Goal: Information Seeking & Learning: Learn about a topic

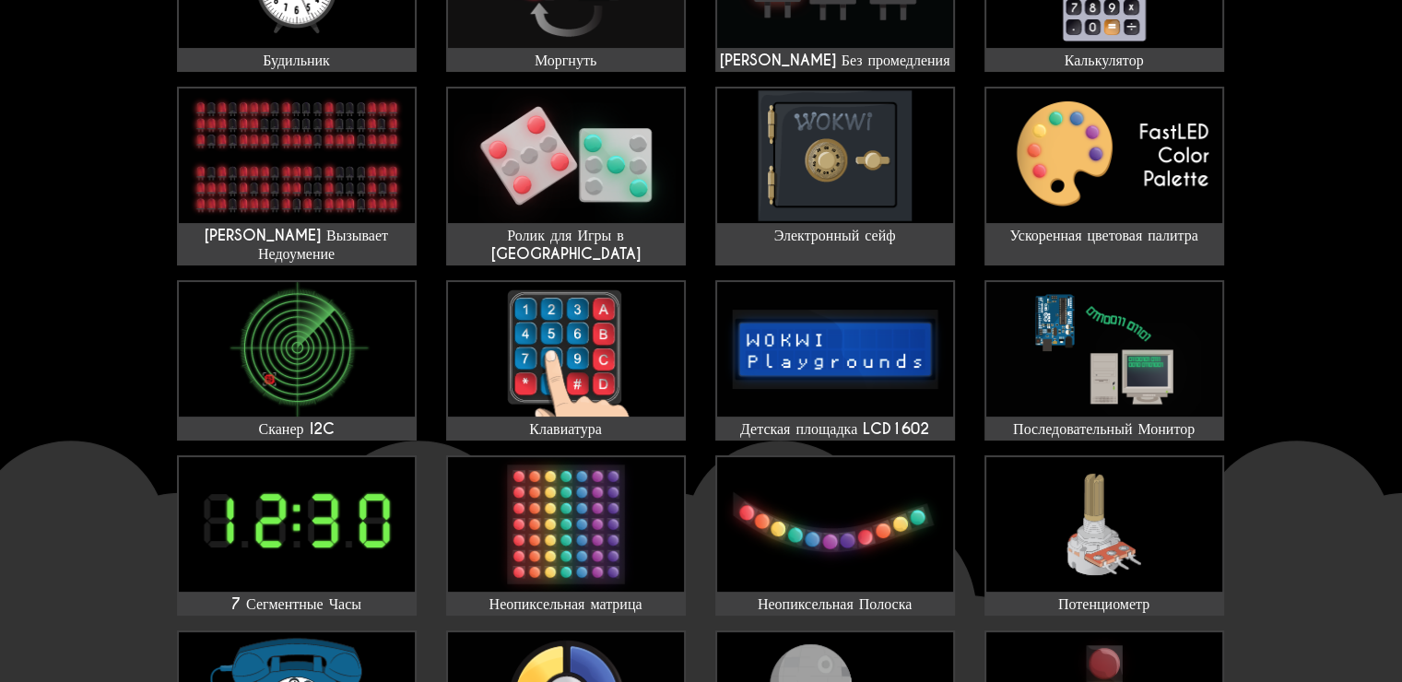
scroll to position [369, 0]
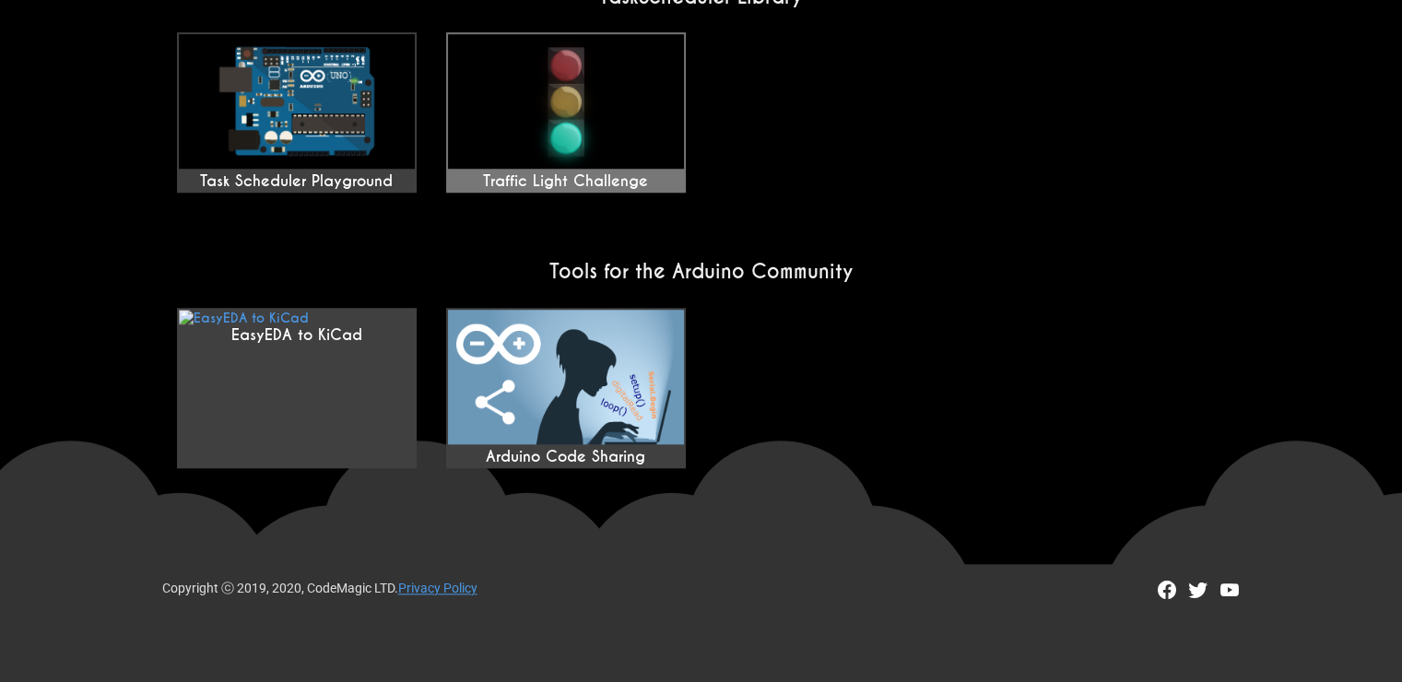
scroll to position [1633, 0]
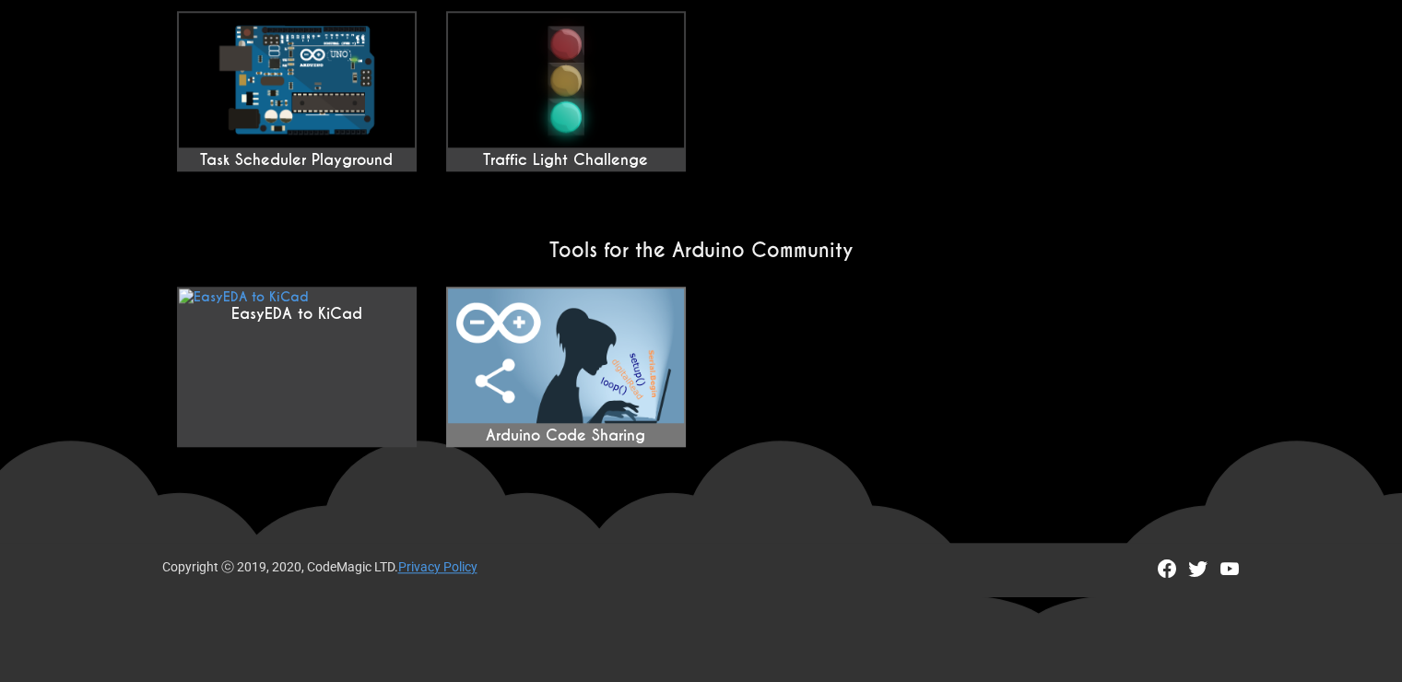
click at [618, 320] on img at bounding box center [566, 355] width 236 height 135
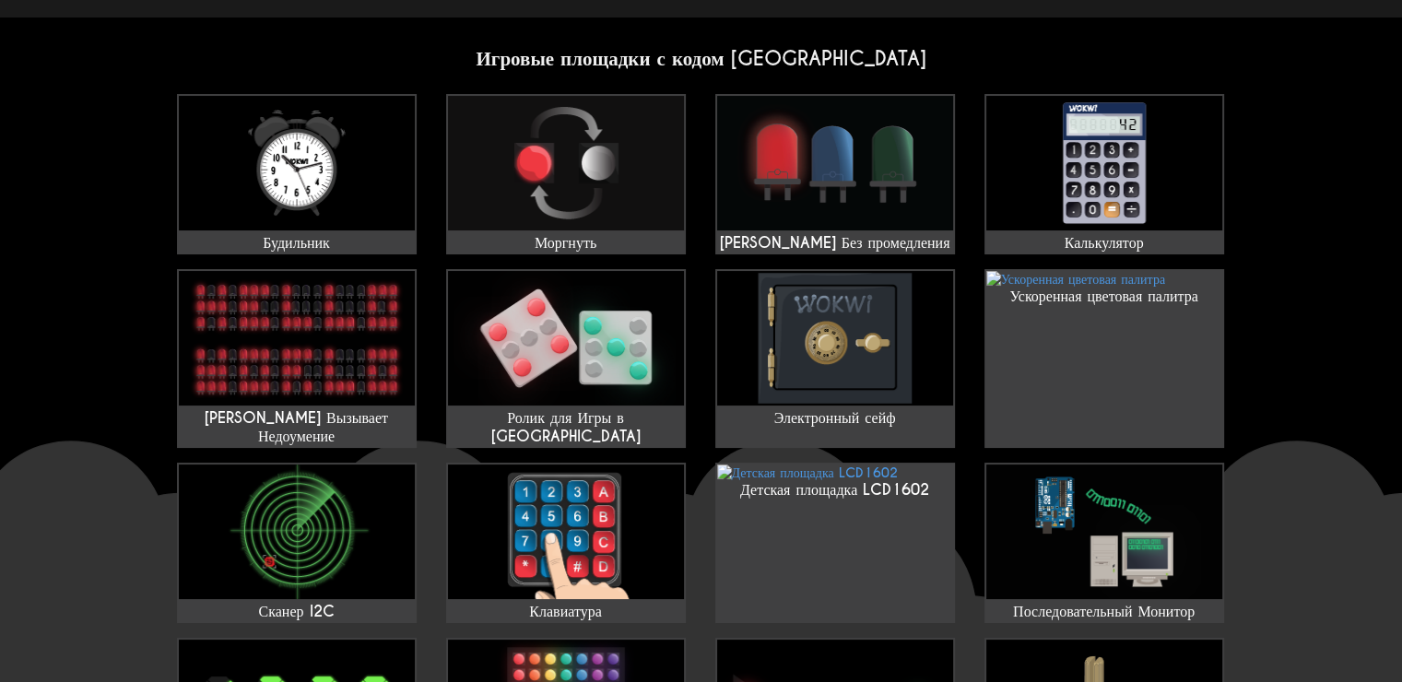
scroll to position [92, 0]
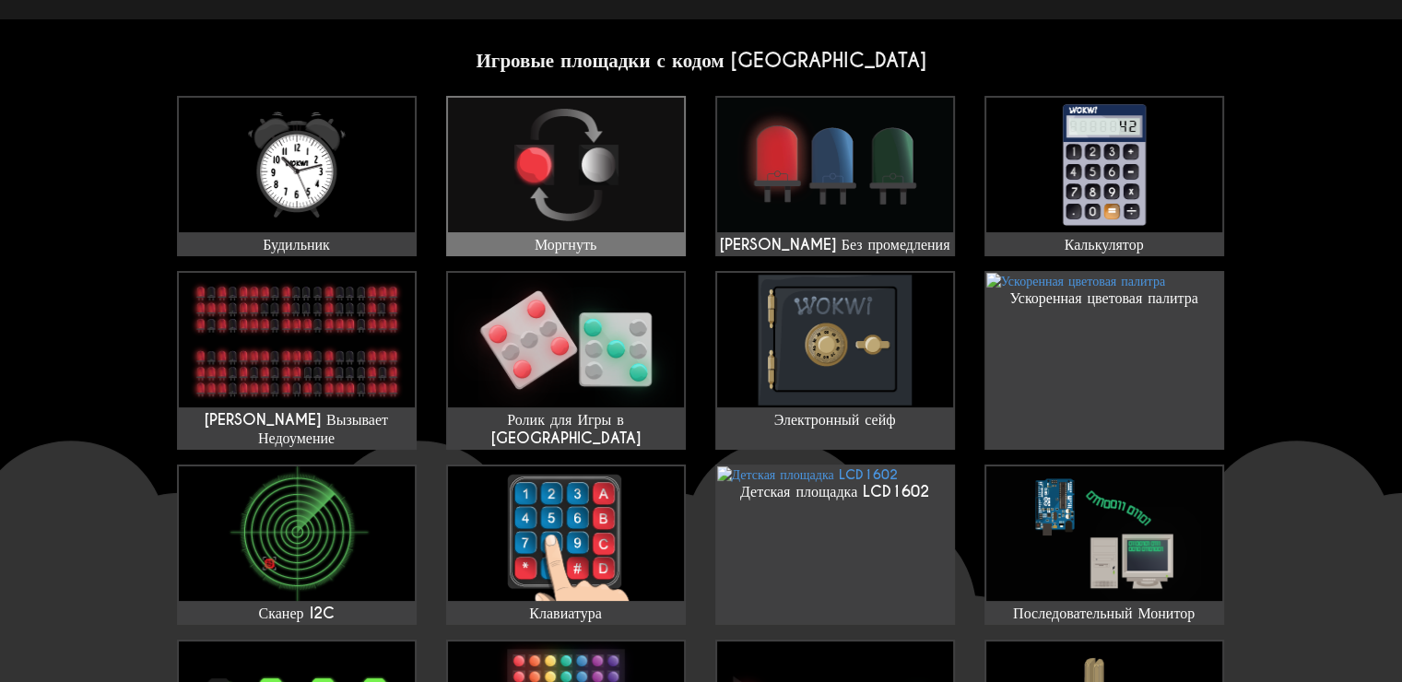
click at [551, 220] on img at bounding box center [566, 165] width 236 height 135
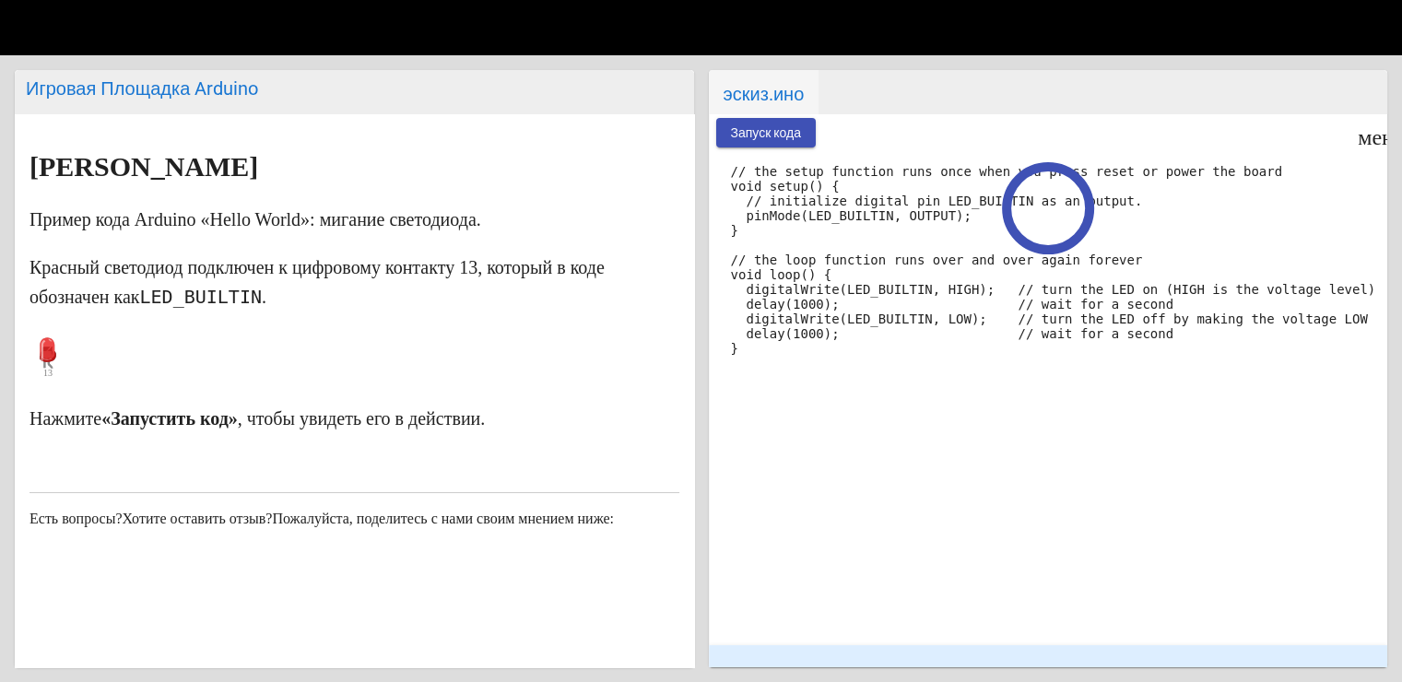
scroll to position [106, 0]
drag, startPoint x: 936, startPoint y: 652, endPoint x: 1064, endPoint y: 641, distance: 127.7
click at [1064, 645] on mat-expansion-panel-header at bounding box center [1048, 656] width 679 height 22
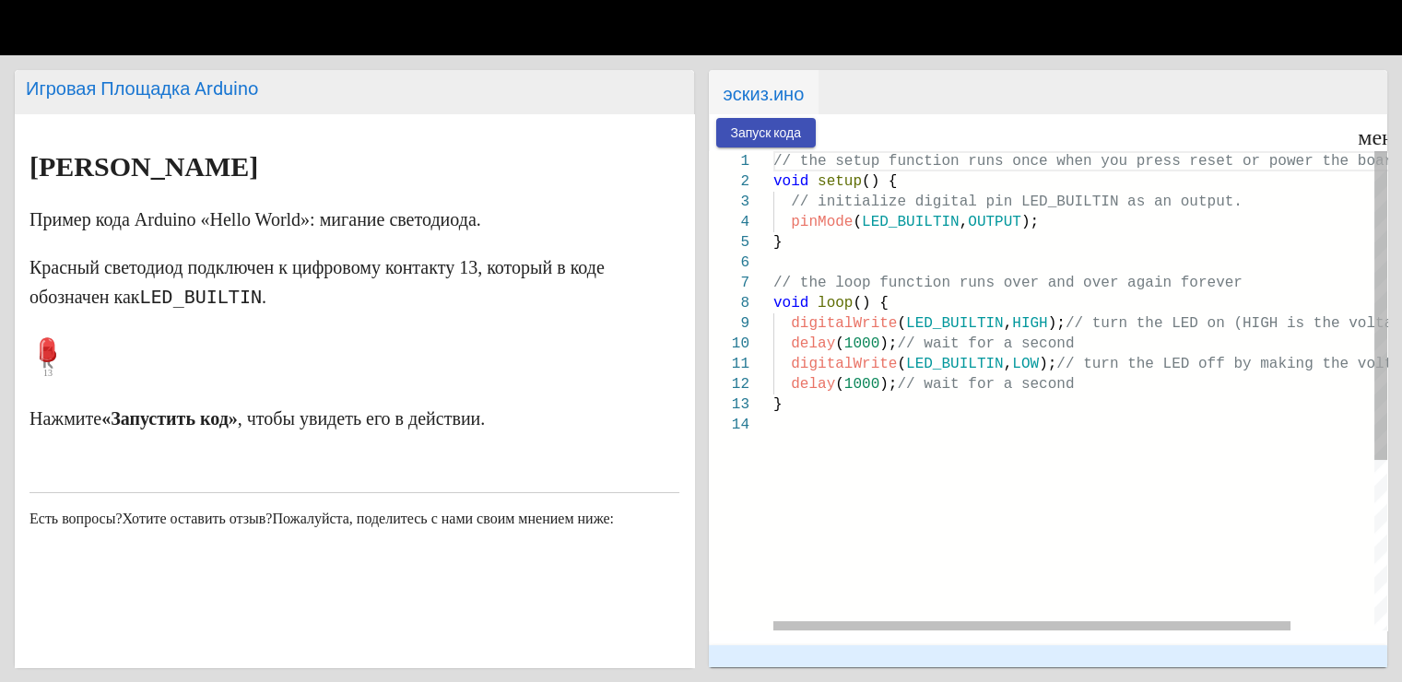
drag, startPoint x: 999, startPoint y: 675, endPoint x: 1054, endPoint y: 675, distance: 55.3
click at [1054, 675] on div "Игровая Площадка Arduino Arduino Мигает Пример кода Arduino «Hello World»: мига…" at bounding box center [701, 368] width 1402 height 627
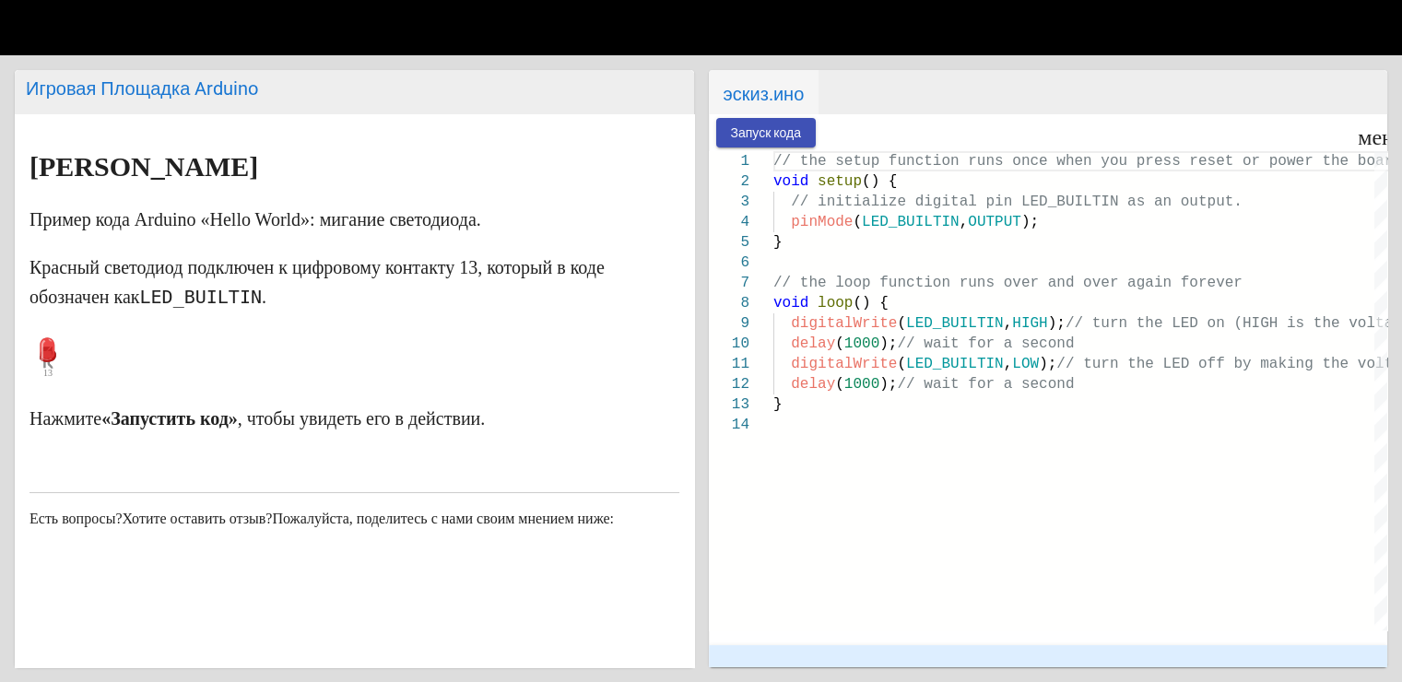
scroll to position [0, 22]
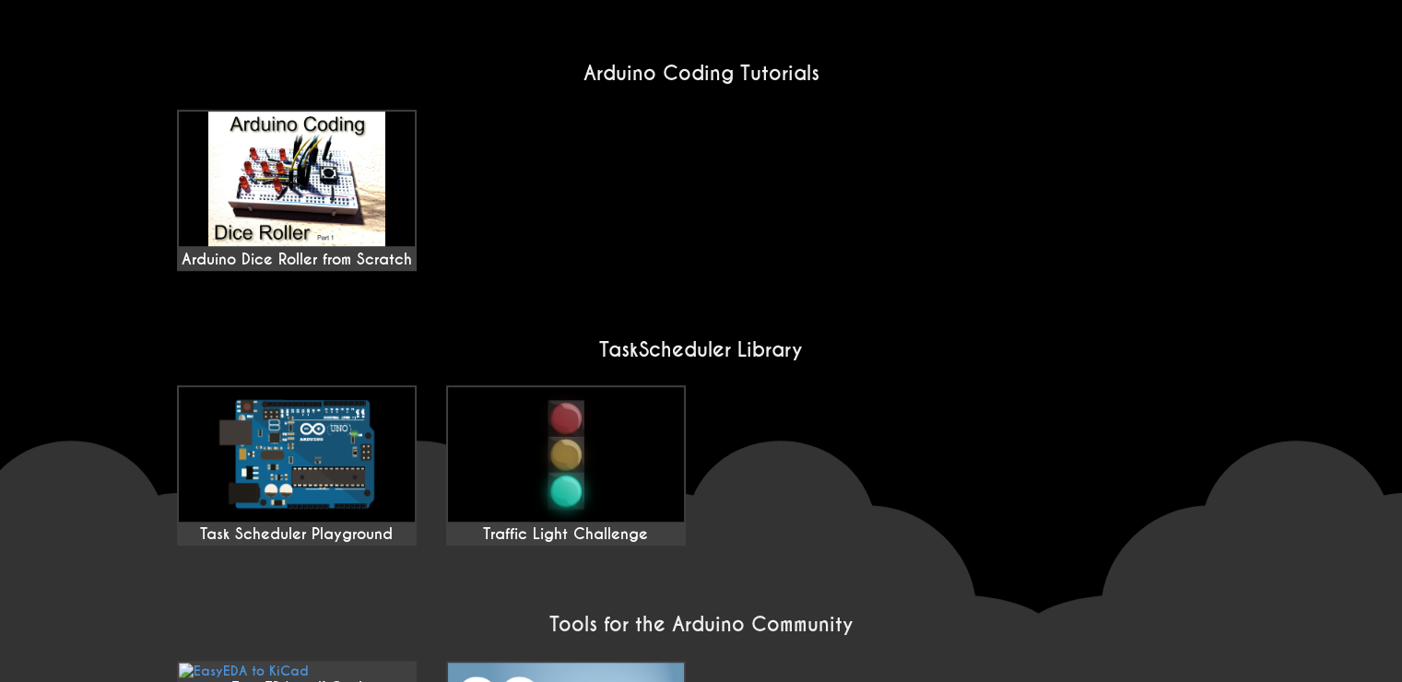
scroll to position [1290, 0]
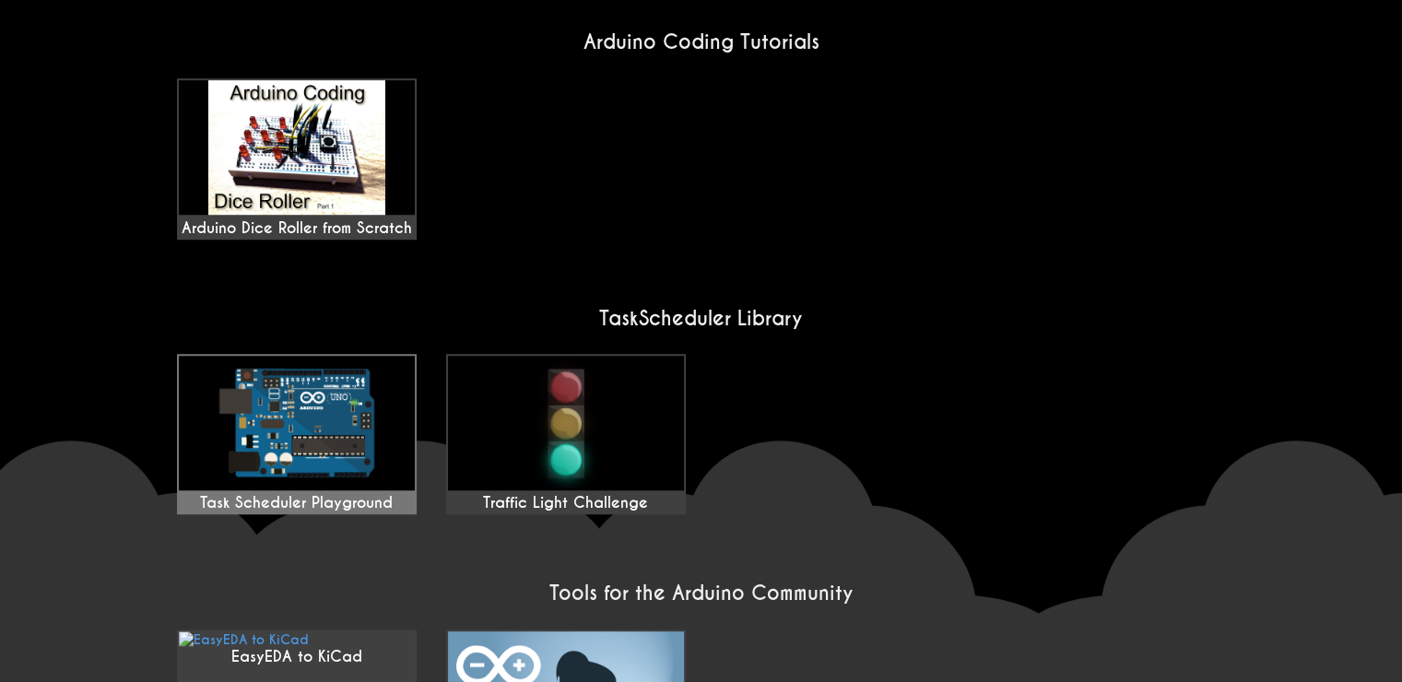
click at [394, 430] on img at bounding box center [297, 423] width 236 height 135
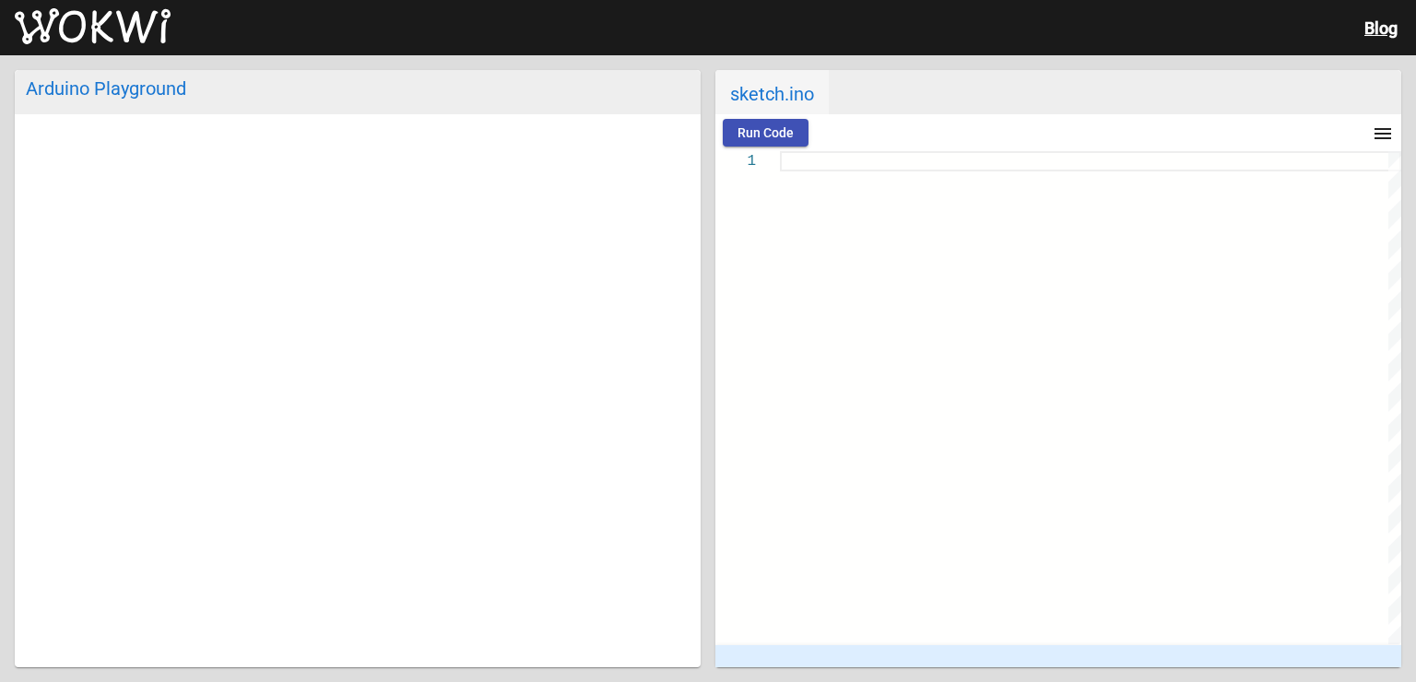
type textarea "/* LED blink example from TaskScheduler. Source: [URL][DOMAIN_NAME] */ // #defi…"
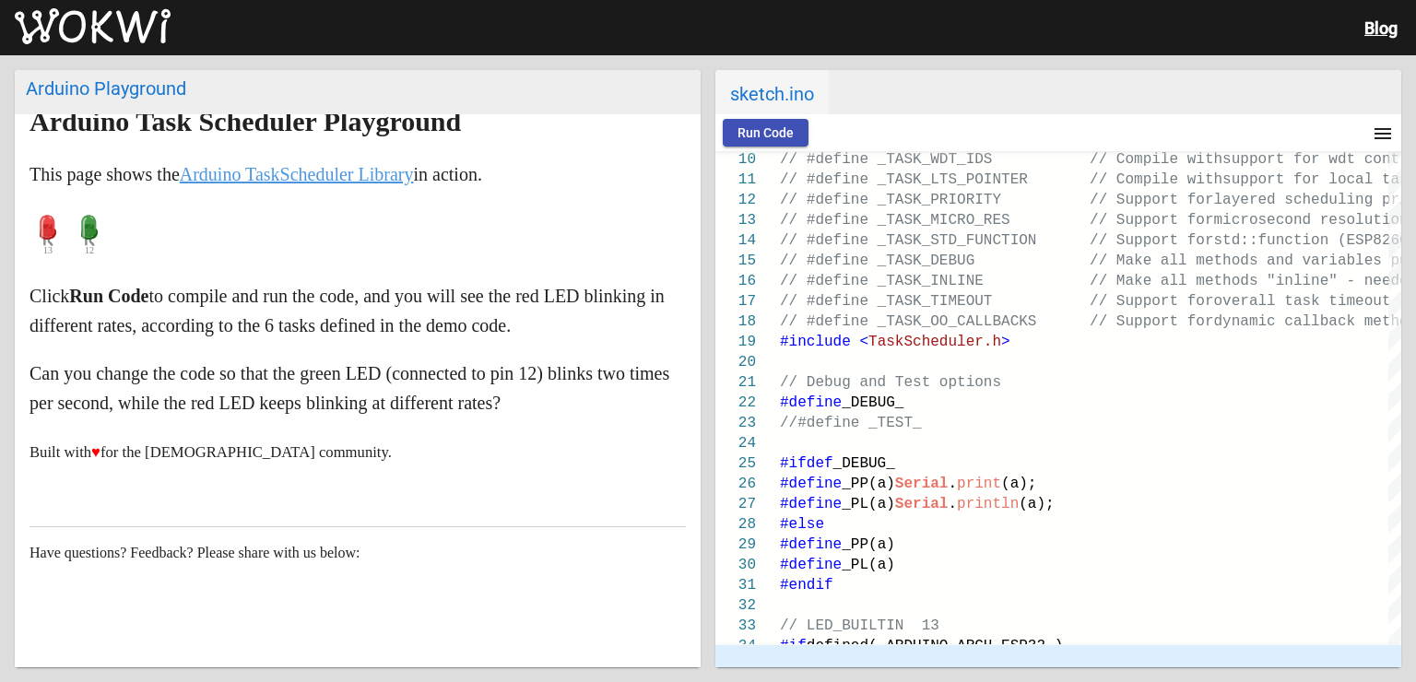
scroll to position [13, 0]
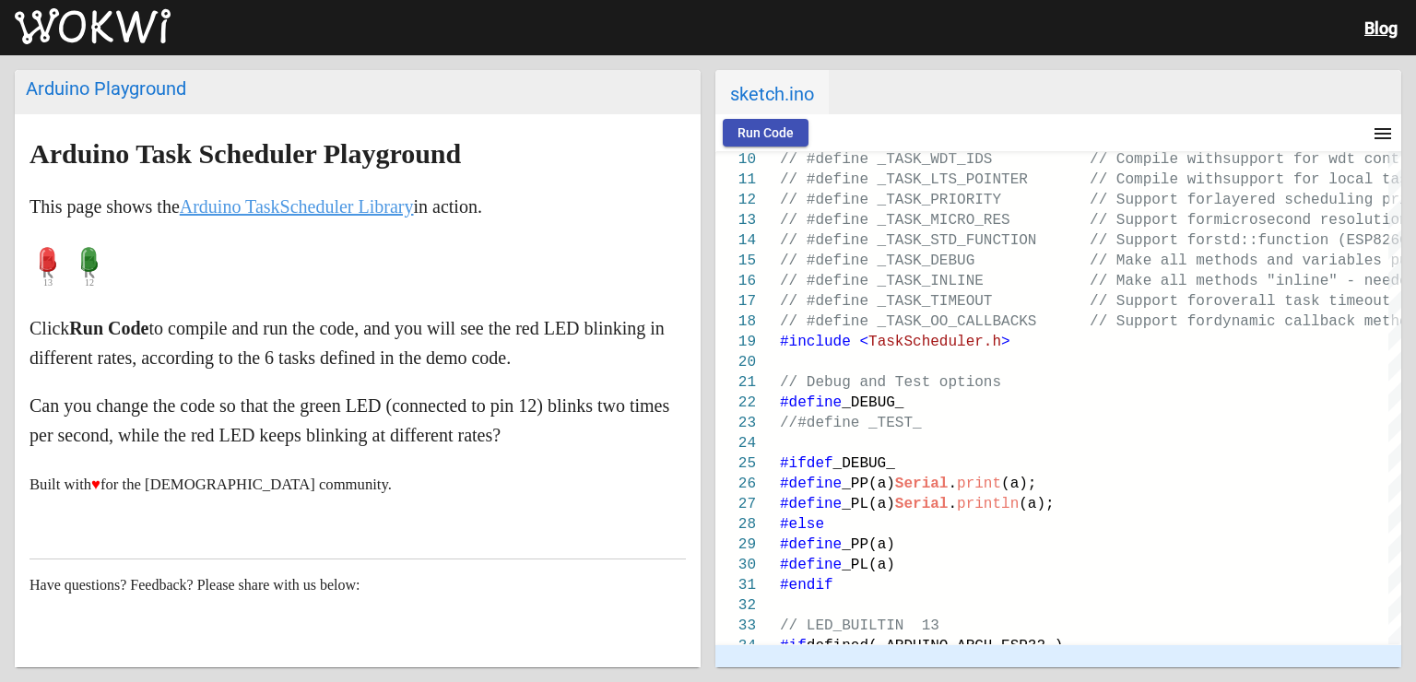
click at [337, 200] on link "Arduino TaskScheduler Library" at bounding box center [297, 206] width 234 height 20
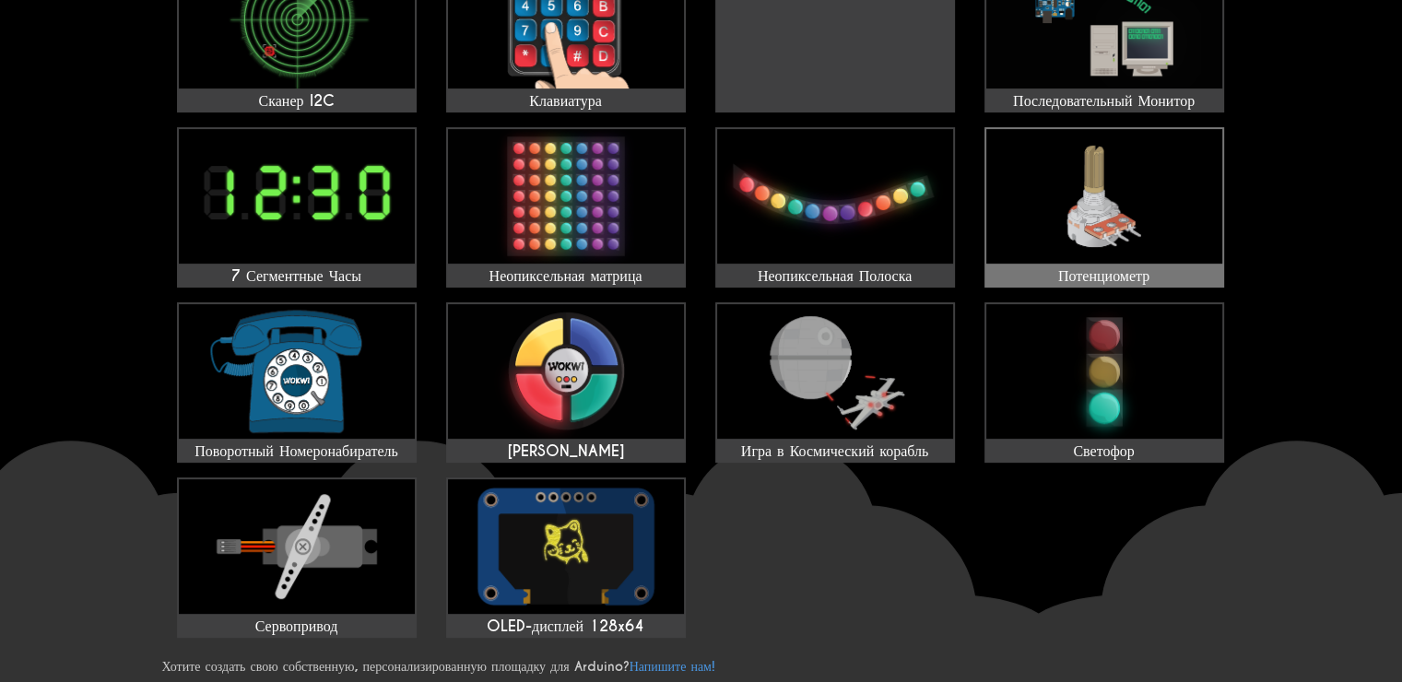
scroll to position [583, 0]
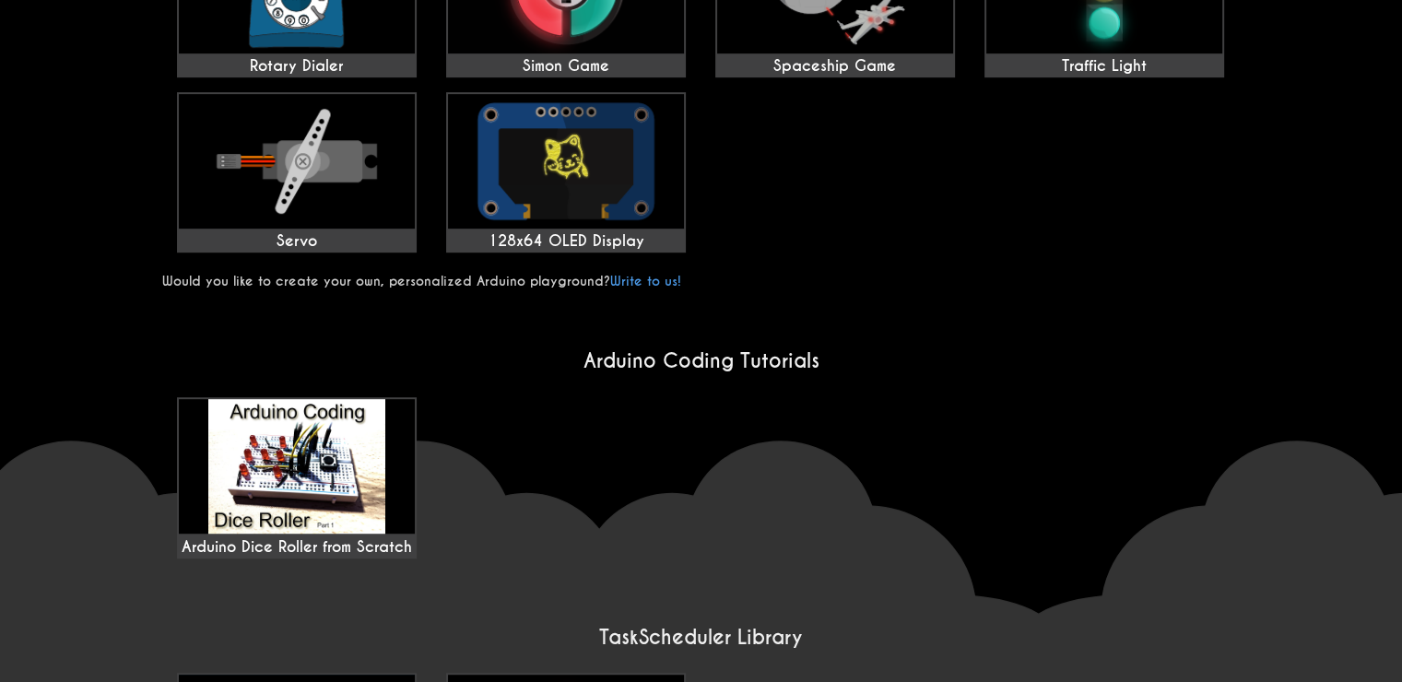
scroll to position [1014, 0]
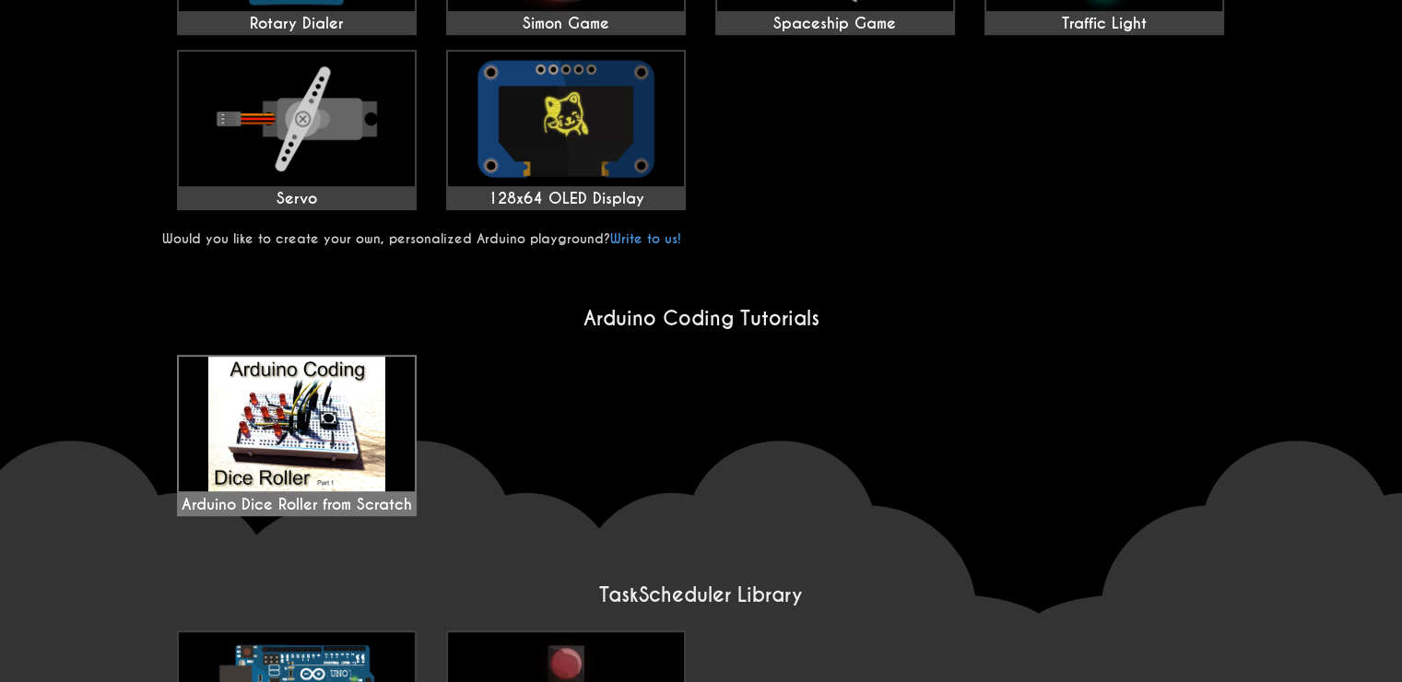
click at [354, 385] on div "Arduino Dice Roller from Scratch" at bounding box center [297, 436] width 236 height 158
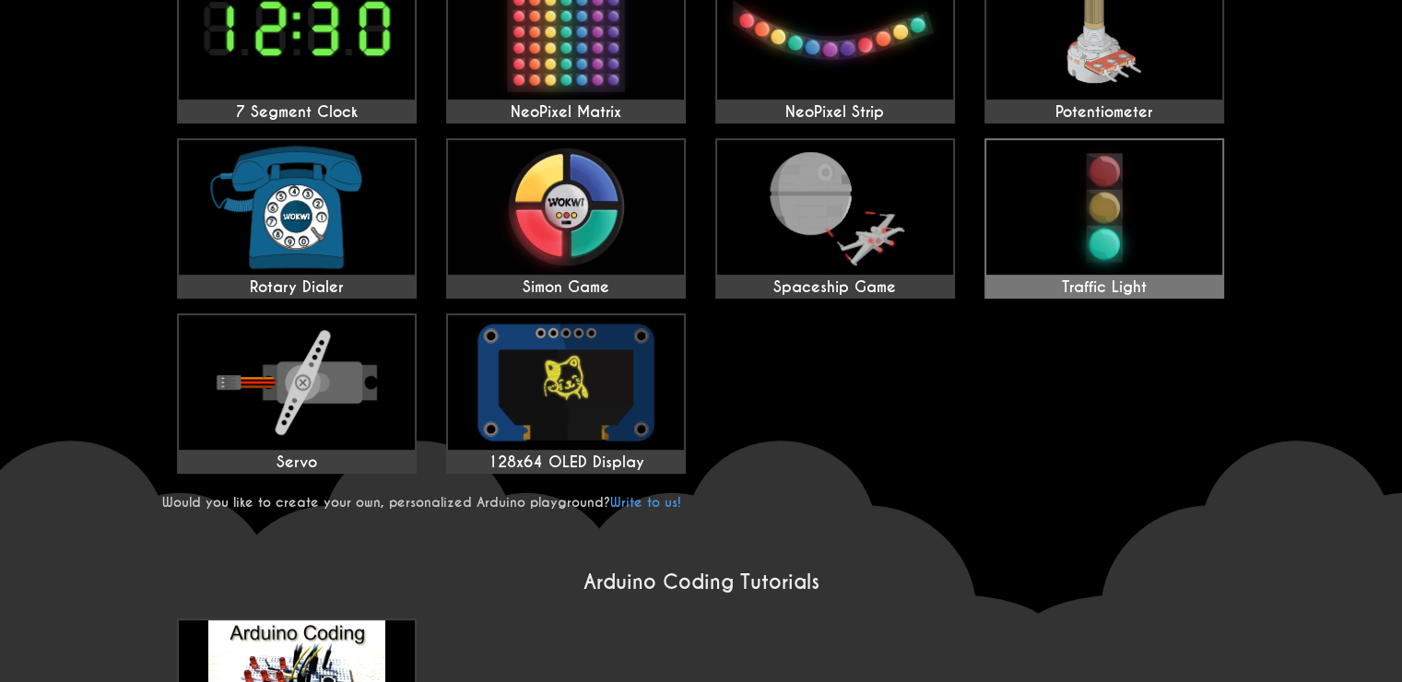
scroll to position [645, 0]
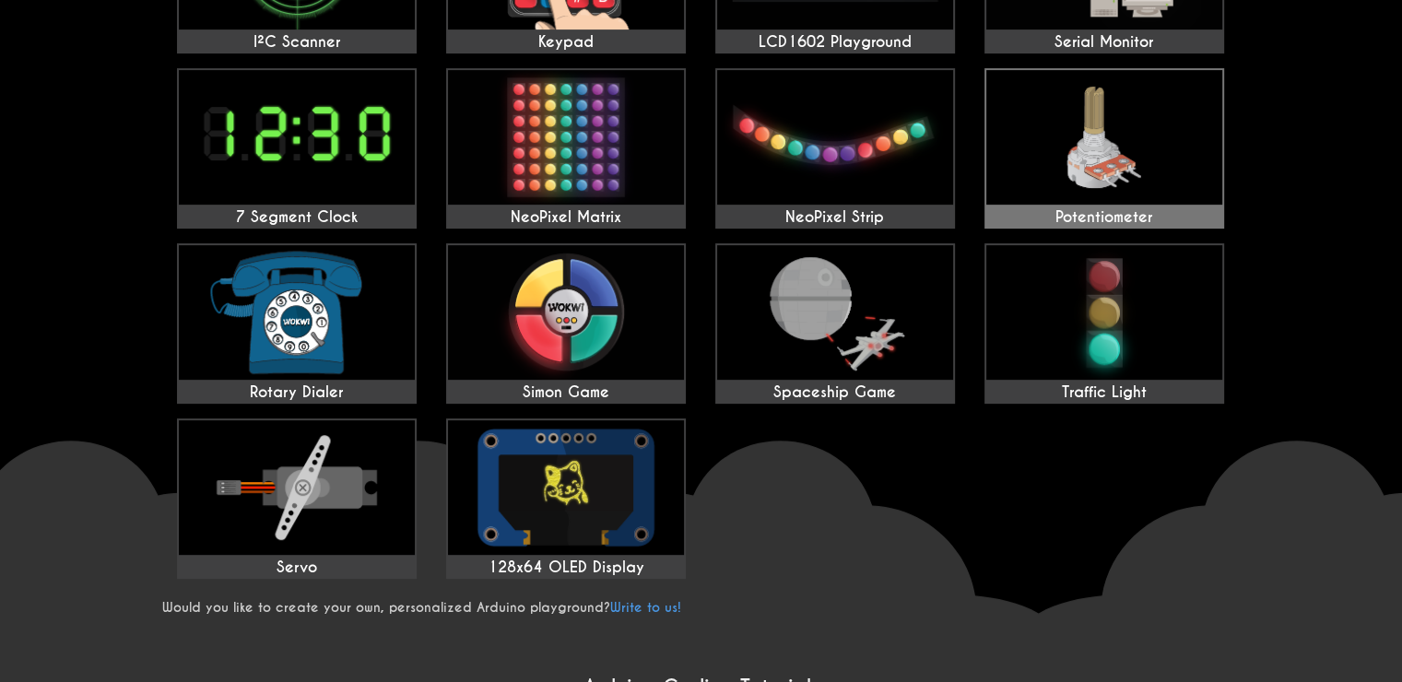
click at [1124, 136] on img at bounding box center [1104, 137] width 236 height 135
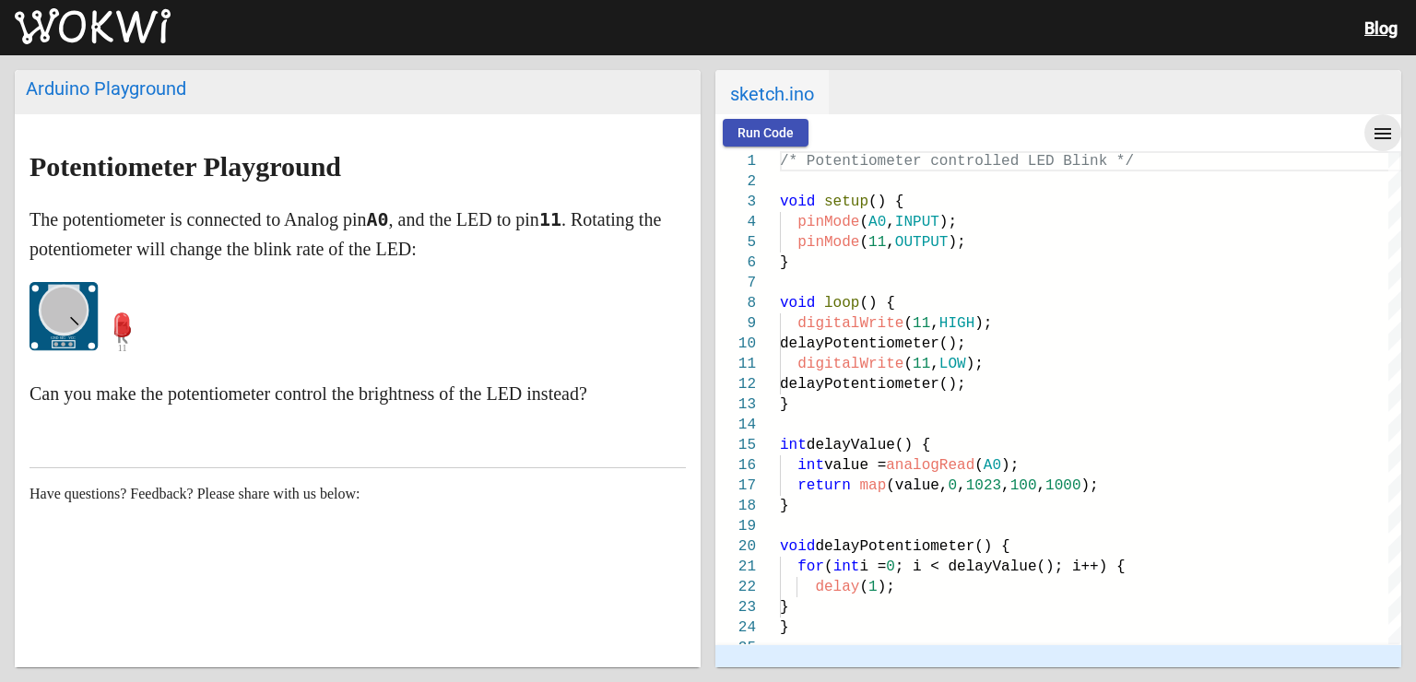
click at [1379, 125] on mat-icon "menu" at bounding box center [1382, 134] width 22 height 22
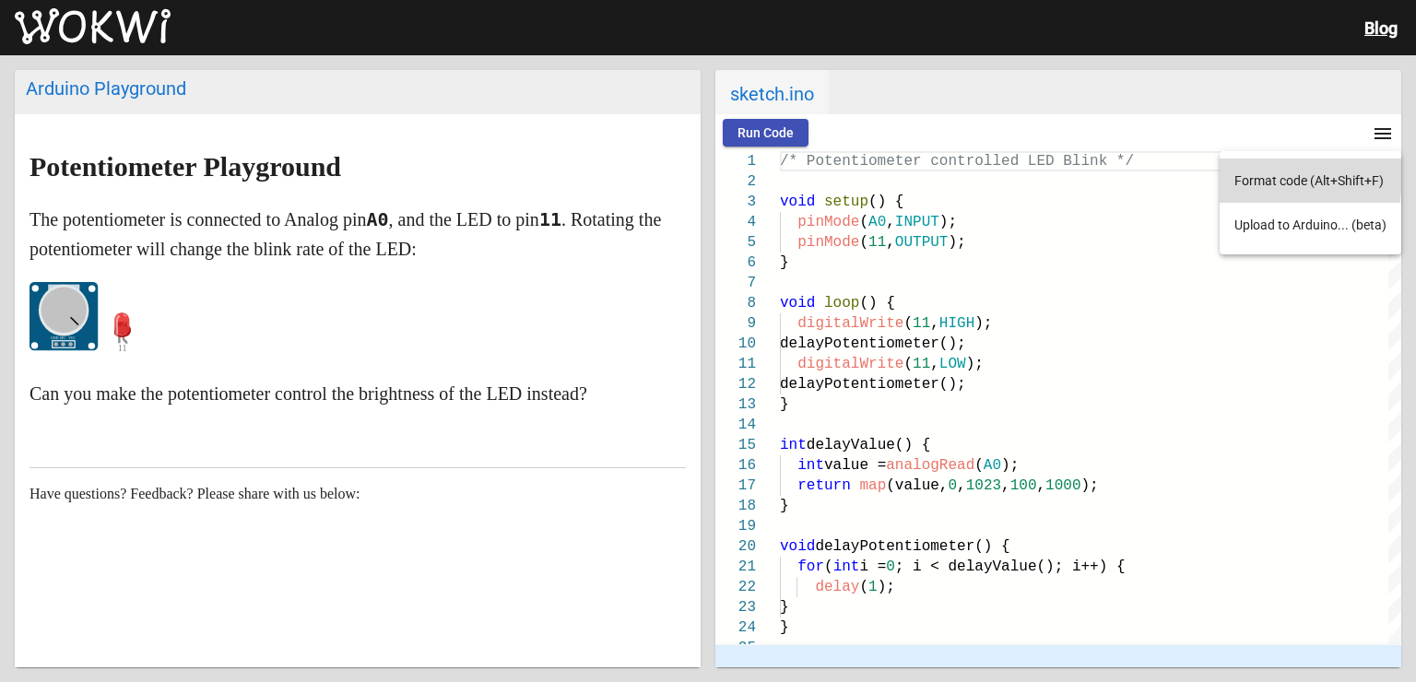
click at [1261, 177] on button "Format code (Alt+Shift+F)" at bounding box center [1310, 181] width 182 height 44
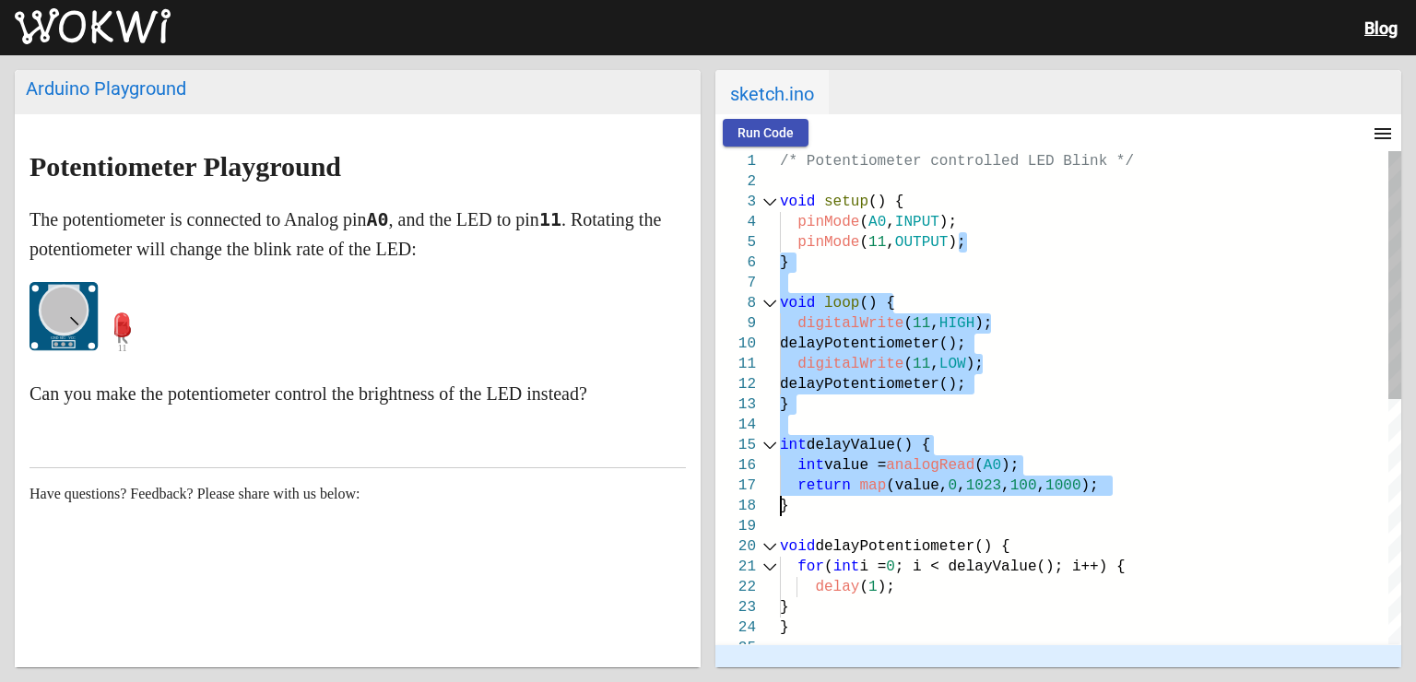
type textarea "/* Potentiometer controlled LED Blink */ void setup() { pinMode(A0, INPUT); pin…"
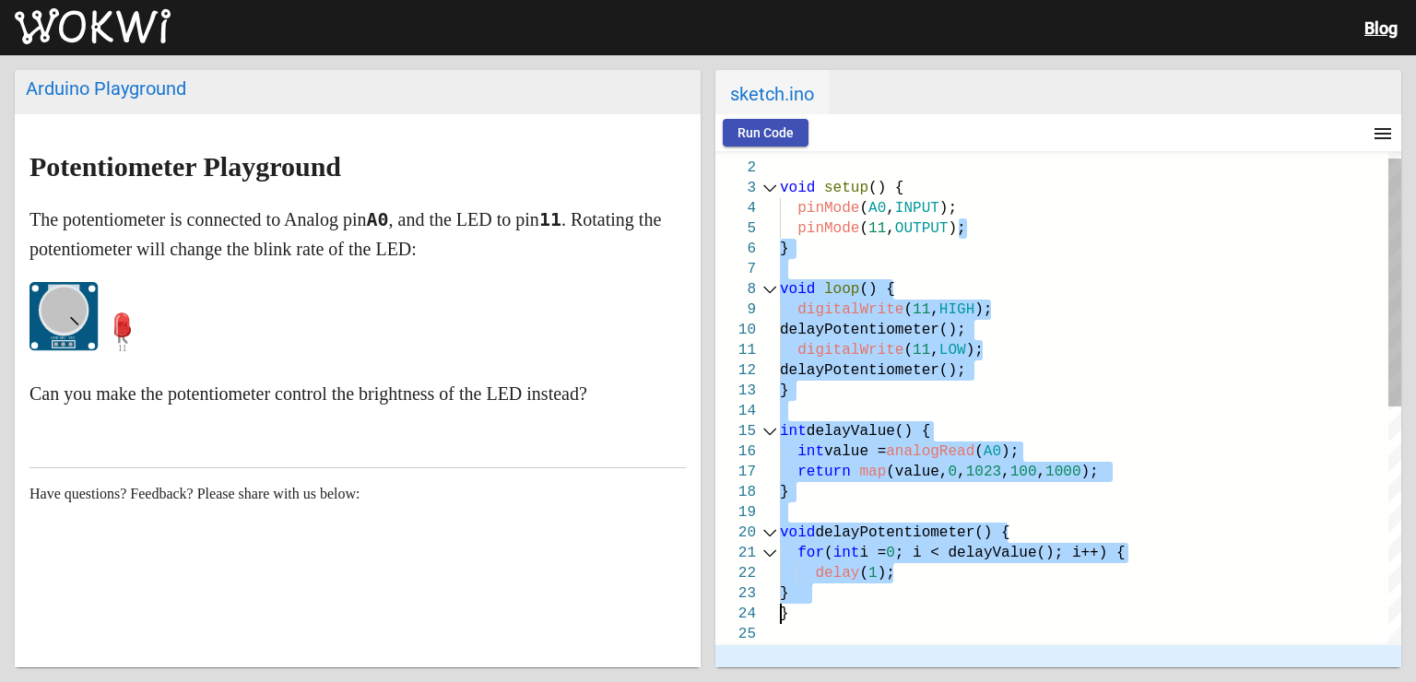
drag, startPoint x: 981, startPoint y: 236, endPoint x: 750, endPoint y: 627, distance: 453.7
click at [750, 627] on div "25 22 23 24 20 21 18 19 15 16 17 13 14 11 12 9 10 6 7 8 4 5 2 3 1 delay ( 1 ); …" at bounding box center [1058, 397] width 686 height 493
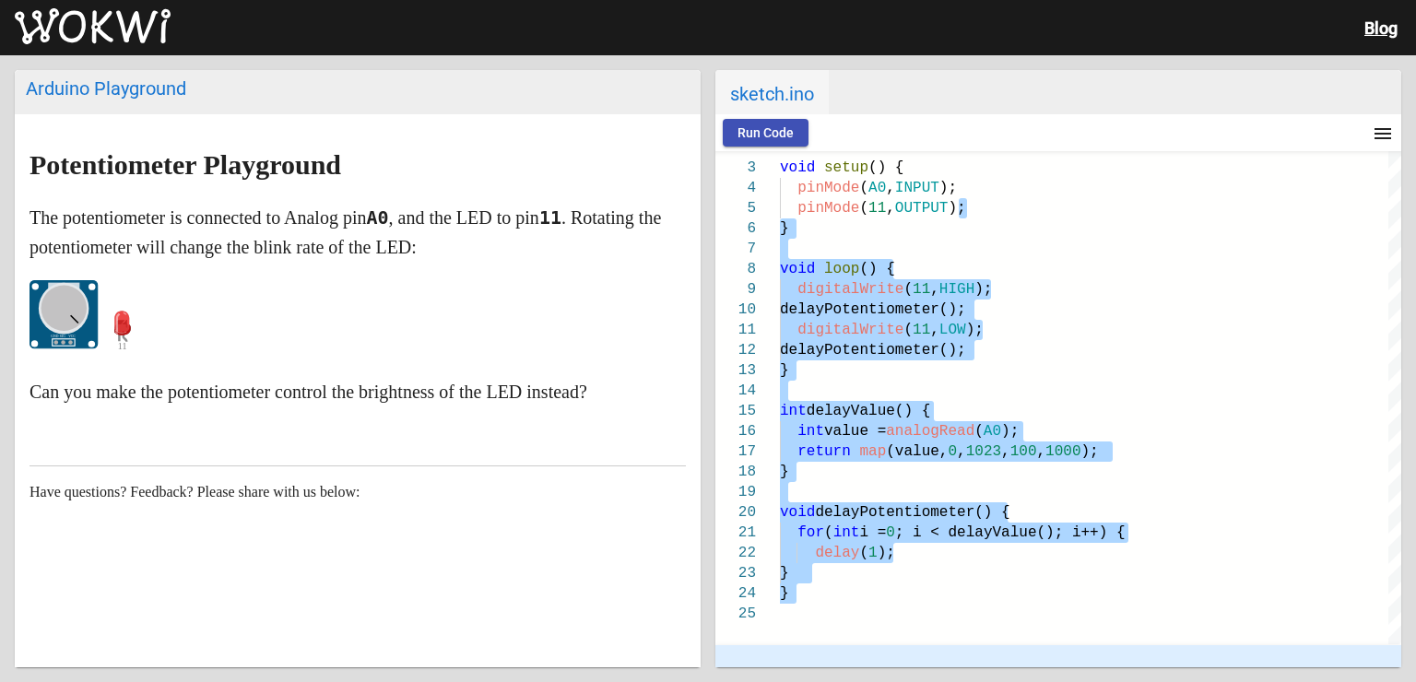
scroll to position [3, 0]
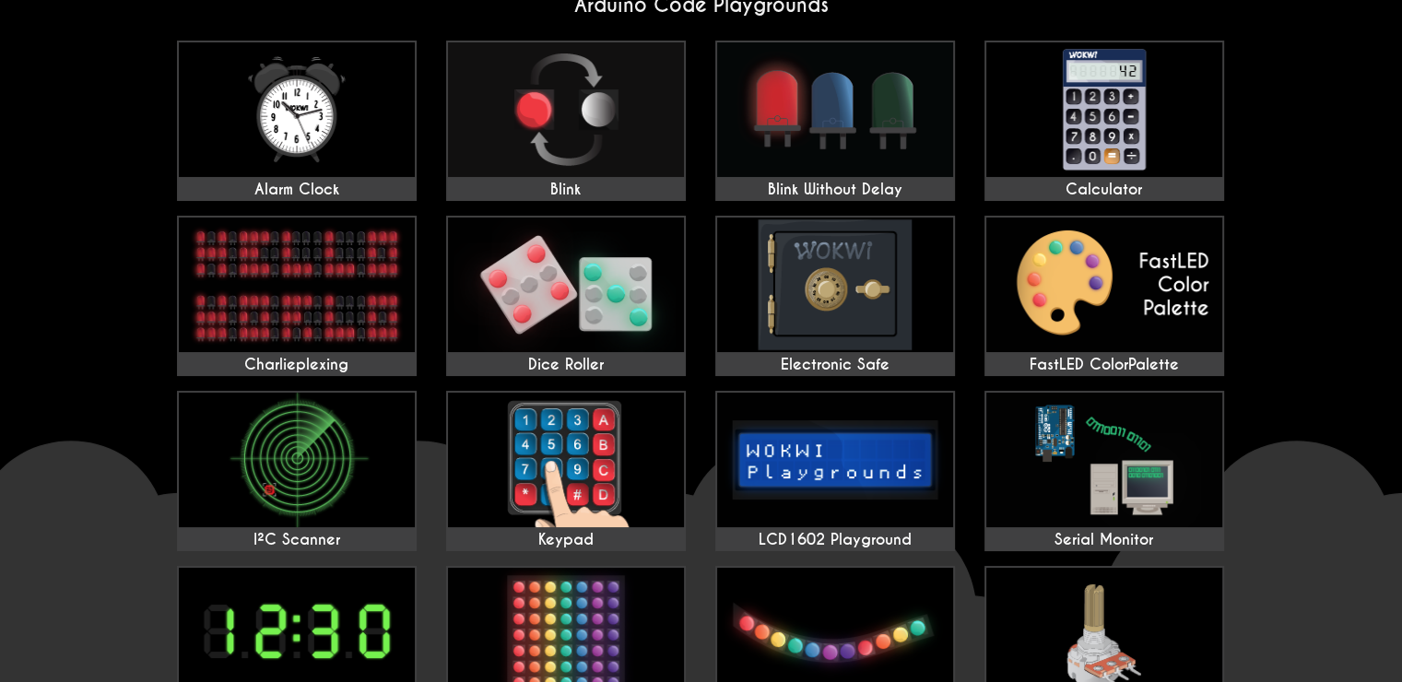
scroll to position [145, 0]
